Goal: Information Seeking & Learning: Learn about a topic

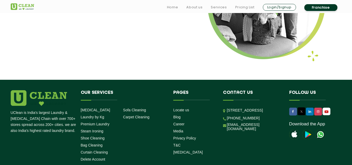
scroll to position [719, 0]
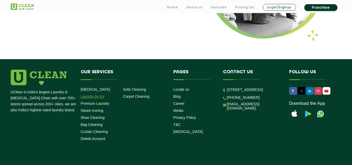
click at [90, 94] on link "Laundry by Kg" at bounding box center [92, 96] width 23 height 4
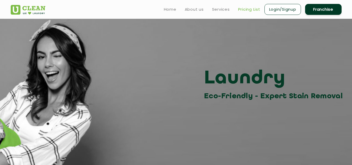
click at [253, 11] on link "Pricing List" at bounding box center [249, 9] width 22 height 6
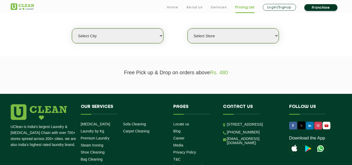
scroll to position [136, 0]
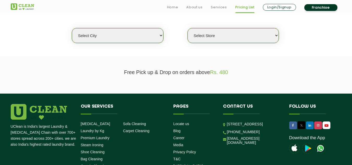
click at [137, 34] on select "Select city [GEOGRAPHIC_DATA] [GEOGRAPHIC_DATA] [GEOGRAPHIC_DATA] [GEOGRAPHIC_D…" at bounding box center [117, 35] width 91 height 15
click at [112, 34] on select "Select city [GEOGRAPHIC_DATA] [GEOGRAPHIC_DATA] [GEOGRAPHIC_DATA] [GEOGRAPHIC_D…" at bounding box center [117, 35] width 91 height 15
click at [263, 38] on select "Select Store" at bounding box center [233, 35] width 91 height 15
click at [139, 33] on select "Select city [GEOGRAPHIC_DATA] [GEOGRAPHIC_DATA] [GEOGRAPHIC_DATA] [GEOGRAPHIC_D…" at bounding box center [117, 35] width 91 height 15
select select "50"
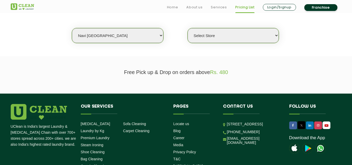
click at [72, 28] on select "Select city [GEOGRAPHIC_DATA] [GEOGRAPHIC_DATA] [GEOGRAPHIC_DATA] [GEOGRAPHIC_D…" at bounding box center [117, 35] width 91 height 15
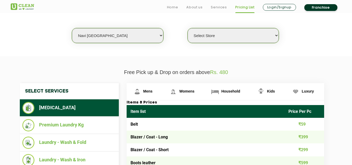
click at [254, 34] on select "Select Store [GEOGRAPHIC_DATA] Sector 8 UClean Sector 44 Seawoods [GEOGRAPHIC_D…" at bounding box center [233, 35] width 91 height 15
click at [188, 28] on select "Select Store [GEOGRAPHIC_DATA] Sector 8 UClean Sector 44 Seawoods [GEOGRAPHIC_D…" at bounding box center [233, 35] width 91 height 15
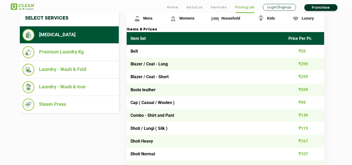
scroll to position [222, 0]
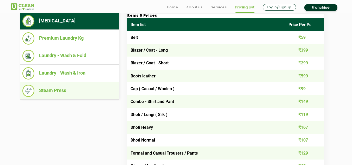
click at [96, 87] on li "Steam Press" at bounding box center [69, 91] width 94 height 12
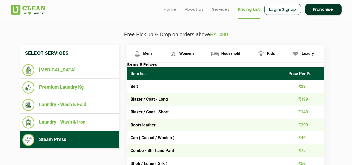
scroll to position [160, 0]
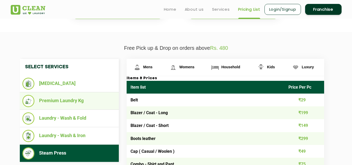
click at [79, 99] on li "Premium Laundry Kg" at bounding box center [69, 101] width 94 height 12
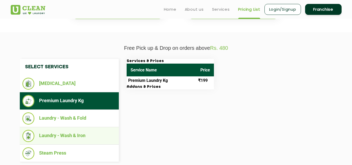
click at [80, 136] on li "Laundry - Wash & Iron" at bounding box center [69, 136] width 94 height 12
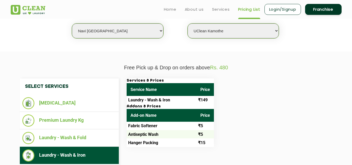
scroll to position [139, 0]
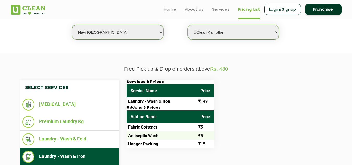
click at [80, 136] on li "Laundry - Wash & Fold" at bounding box center [69, 139] width 94 height 12
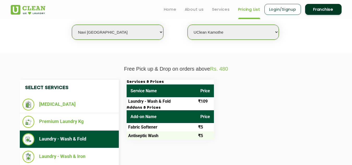
click at [278, 32] on select "Select Store [GEOGRAPHIC_DATA] Sector 8 UClean Sector 44 Seawoods [GEOGRAPHIC_D…" at bounding box center [233, 32] width 91 height 15
select select "106"
click at [188, 25] on select "Select Store [GEOGRAPHIC_DATA] Sector 8 UClean Sector 44 Seawoods [GEOGRAPHIC_D…" at bounding box center [233, 32] width 91 height 15
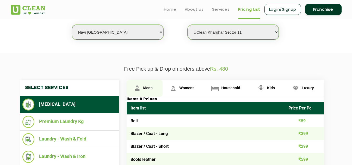
click at [148, 88] on span "Mens" at bounding box center [147, 88] width 9 height 4
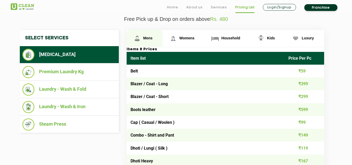
scroll to position [212, 0]
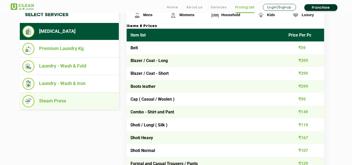
click at [71, 104] on li "Steam Press" at bounding box center [69, 101] width 94 height 12
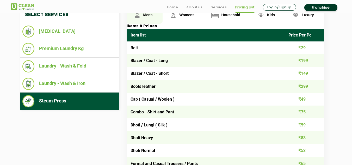
click at [148, 15] on span "Mens" at bounding box center [147, 15] width 9 height 4
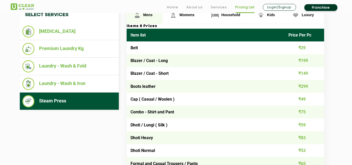
click at [148, 15] on span "Mens" at bounding box center [147, 15] width 9 height 4
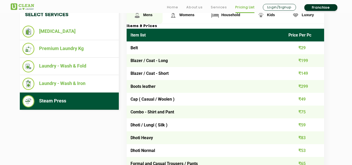
click at [148, 15] on span "Mens" at bounding box center [147, 15] width 9 height 4
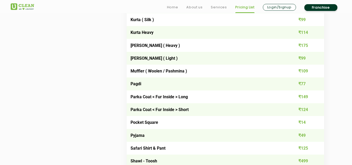
scroll to position [587, 0]
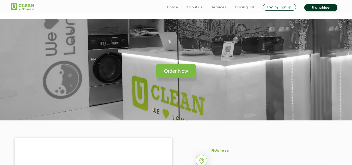
scroll to position [719, 0]
